Goal: Information Seeking & Learning: Find specific fact

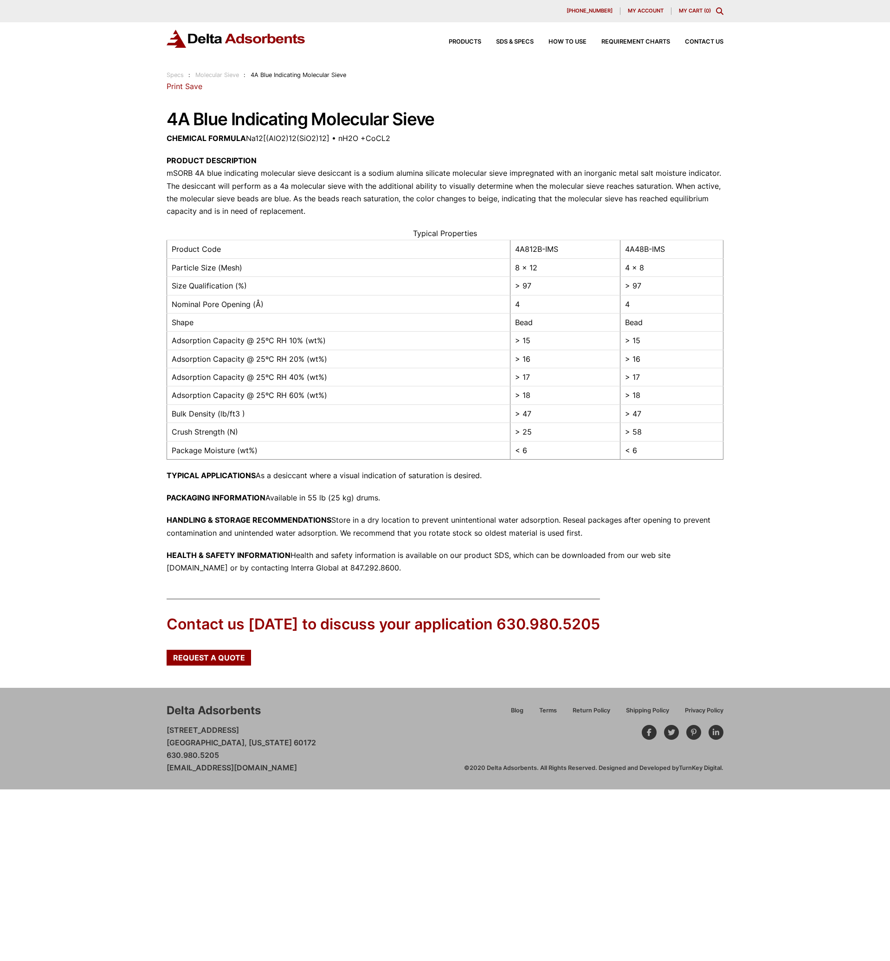
click at [235, 230] on caption "Typical Properties" at bounding box center [445, 233] width 557 height 13
click at [232, 76] on link "Molecular Sieve" at bounding box center [217, 74] width 44 height 7
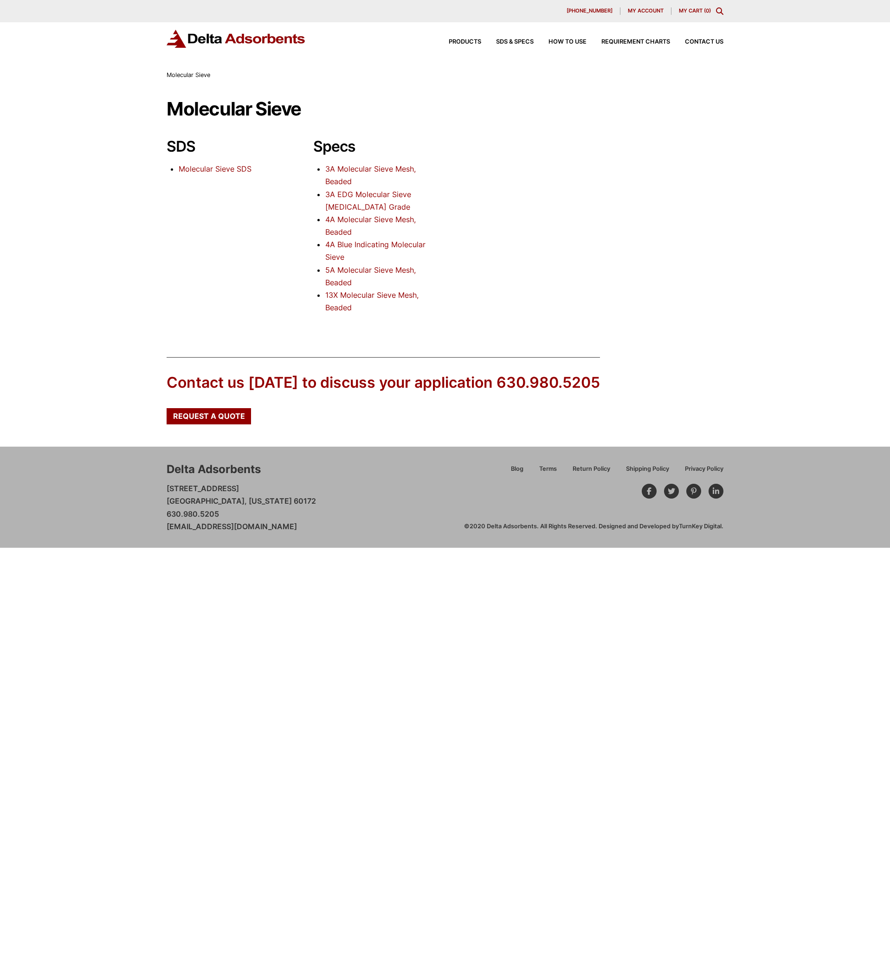
click at [386, 249] on link "4A Blue Indicating Molecular Sieve" at bounding box center [375, 251] width 100 height 22
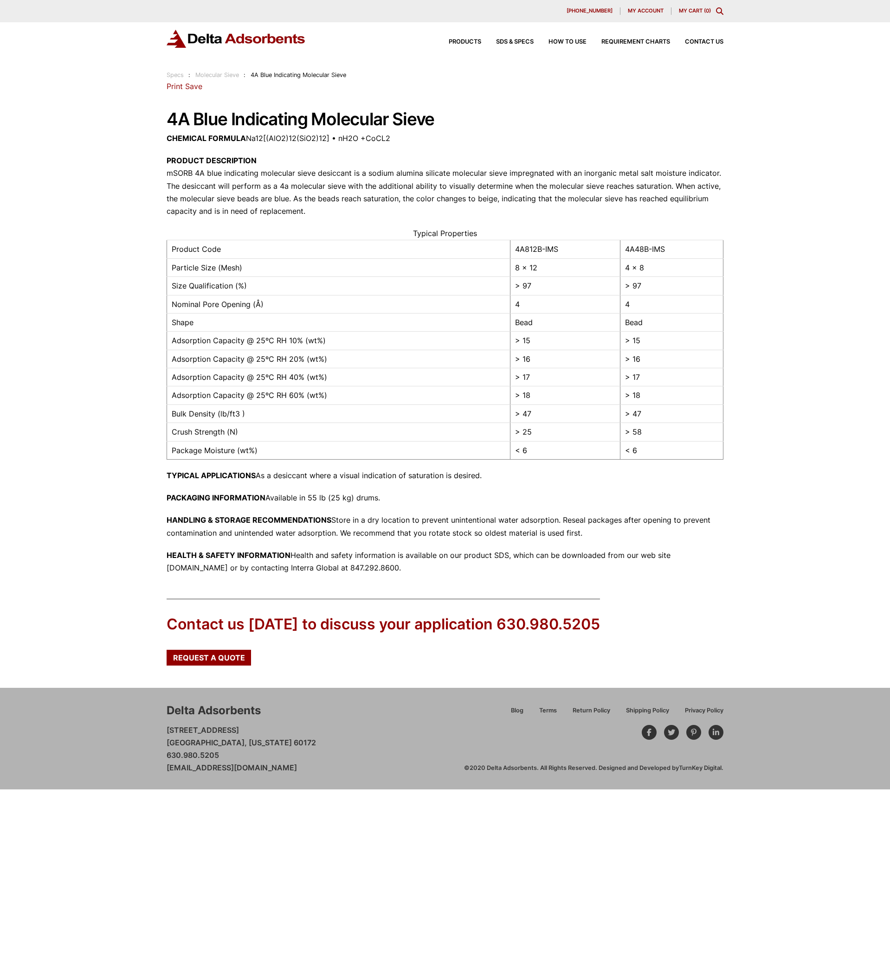
click at [320, 497] on p "PACKAGING INFORMATION Available in 55 lb (25 kg) drums." at bounding box center [445, 498] width 557 height 13
click at [125, 454] on div "Our website has detected that you are using an outdated browser that will preve…" at bounding box center [445, 394] width 890 height 789
click at [138, 425] on div "Our website has detected that you are using an outdated browser that will preve…" at bounding box center [445, 394] width 890 height 789
click at [496, 138] on p "CHEMICAL FORMULA Na12[(AlO2)12(SiO2)12] • nH2O +CoCL2" at bounding box center [445, 138] width 557 height 13
click at [338, 168] on p "PRODUCT DESCRIPTION mSORB 4A blue indicating molecular sieve desiccant is a sod…" at bounding box center [445, 185] width 557 height 63
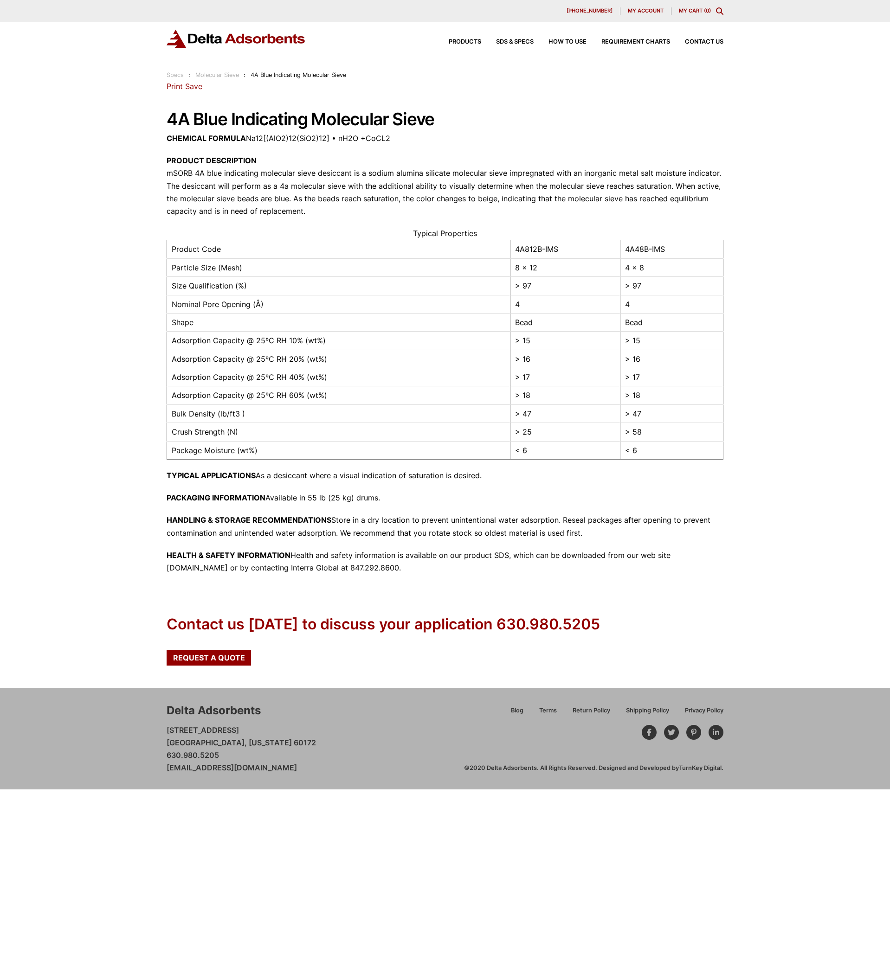
drag, startPoint x: 334, startPoint y: 128, endPoint x: 342, endPoint y: 129, distance: 7.6
click at [335, 128] on h1 "4A Blue Indicating Molecular Sieve" at bounding box center [445, 119] width 557 height 19
click at [382, 133] on p "CHEMICAL FORMULA Na12[(AlO2)12(SiO2)12] • nH2O +CoCL2" at bounding box center [445, 138] width 557 height 13
click at [275, 172] on p "PRODUCT DESCRIPTION mSORB 4A blue indicating molecular sieve desiccant is a sod…" at bounding box center [445, 185] width 557 height 63
click at [213, 188] on p "PRODUCT DESCRIPTION mSORB 4A blue indicating molecular sieve desiccant is a sod…" at bounding box center [445, 185] width 557 height 63
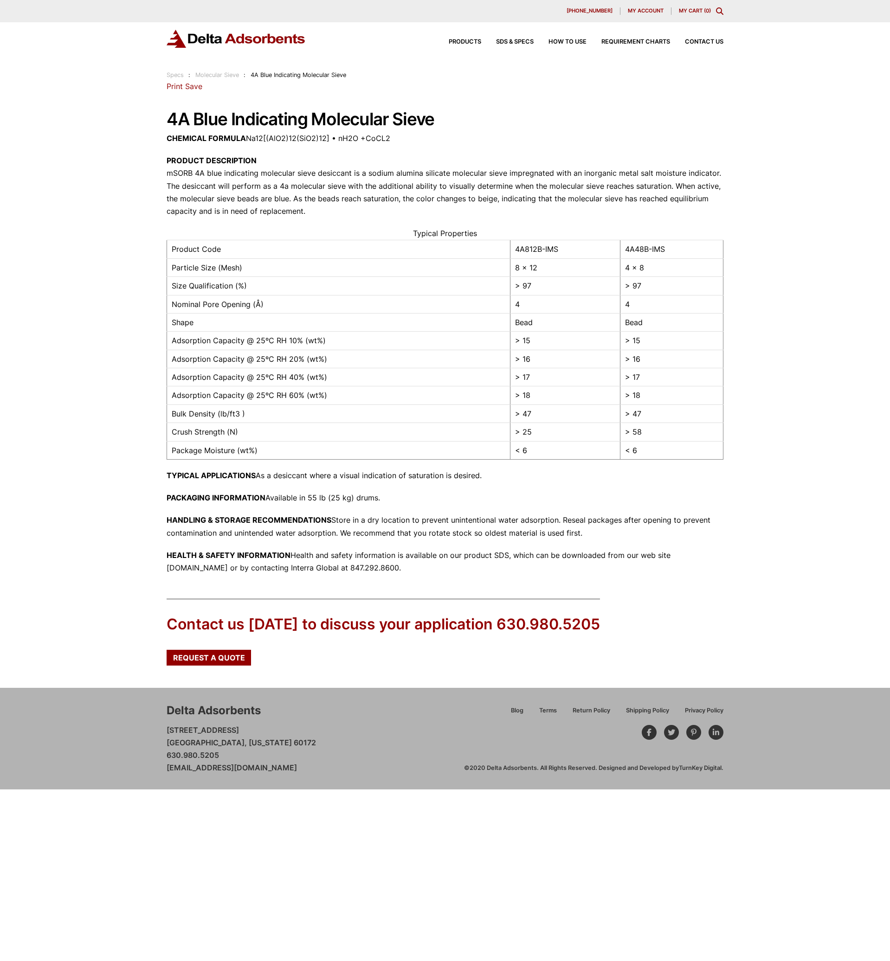
click at [342, 186] on p "PRODUCT DESCRIPTION mSORB 4A blue indicating molecular sieve desiccant is a sod…" at bounding box center [445, 185] width 557 height 63
click at [574, 179] on p "PRODUCT DESCRIPTION mSORB 4A blue indicating molecular sieve desiccant is a sod…" at bounding box center [445, 185] width 557 height 63
click at [563, 178] on p "PRODUCT DESCRIPTION mSORB 4A blue indicating molecular sieve desiccant is a sod…" at bounding box center [445, 185] width 557 height 63
click at [562, 180] on p "PRODUCT DESCRIPTION mSORB 4A blue indicating molecular sieve desiccant is a sod…" at bounding box center [445, 185] width 557 height 63
click at [583, 103] on div "28 Congress Circle W. Roselle, IL 60172 Phone: 630.980.5205 Print Save 4A Blue …" at bounding box center [445, 327] width 557 height 494
